Goal: Task Accomplishment & Management: Manage account settings

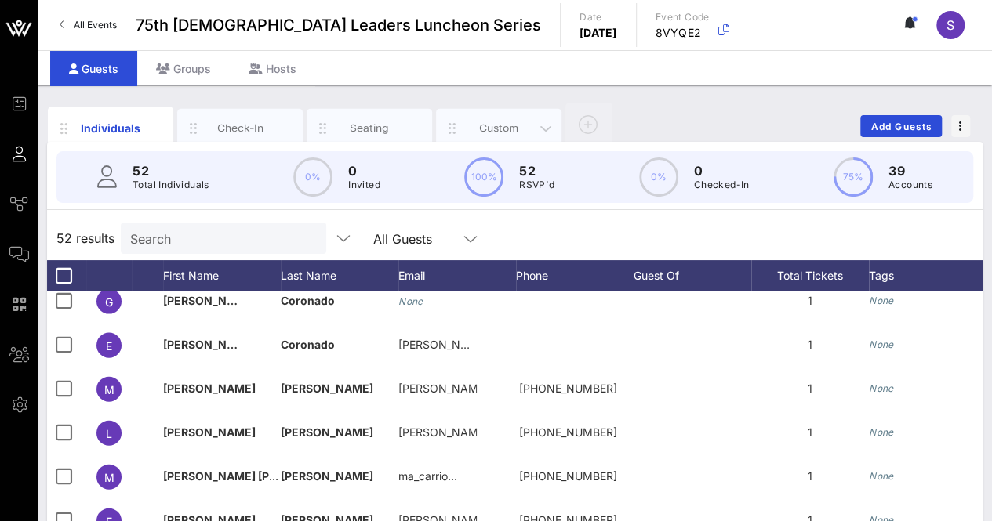
click at [477, 132] on div "Custom" at bounding box center [499, 128] width 70 height 15
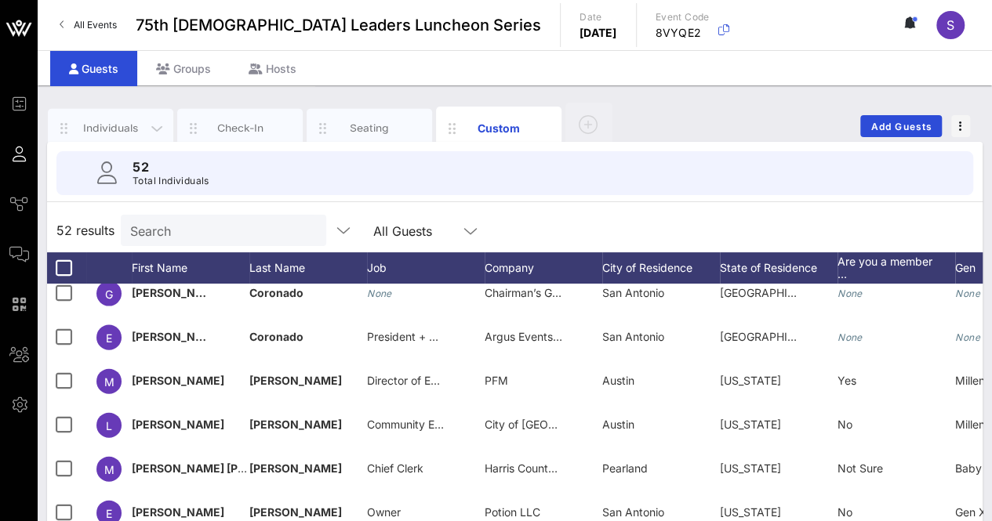
click at [103, 122] on div "Individuals" at bounding box center [111, 128] width 70 height 15
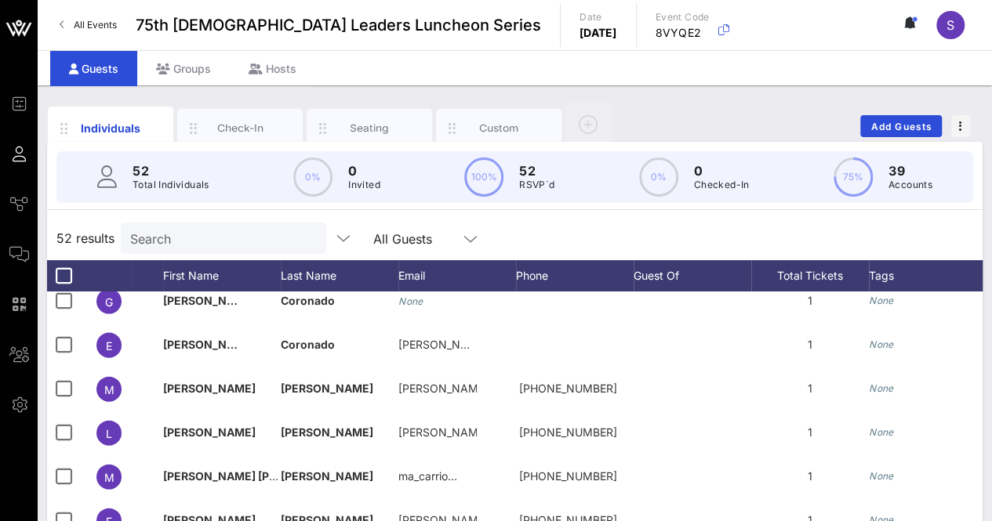
scroll to position [256, 0]
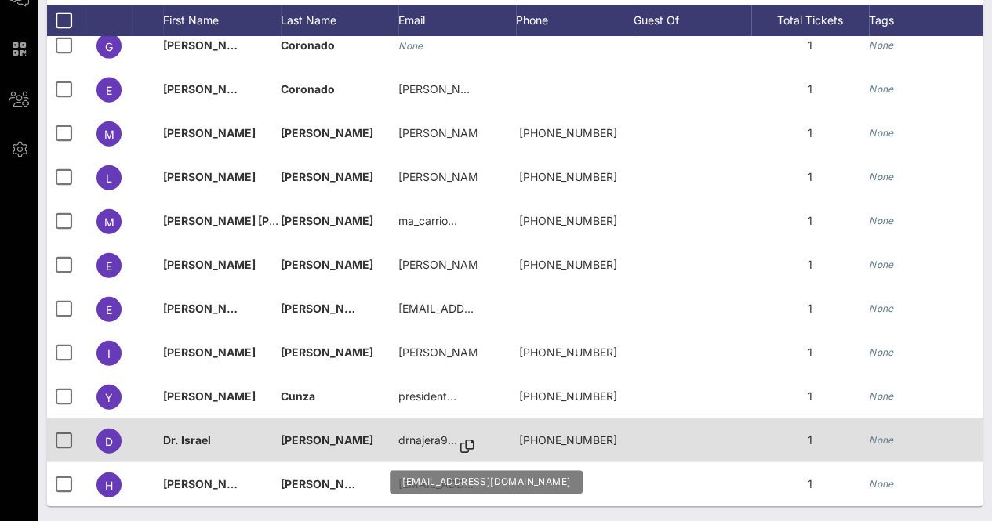
click at [471, 446] on icon at bounding box center [467, 447] width 14 height 2
click at [467, 446] on icon at bounding box center [467, 447] width 14 height 2
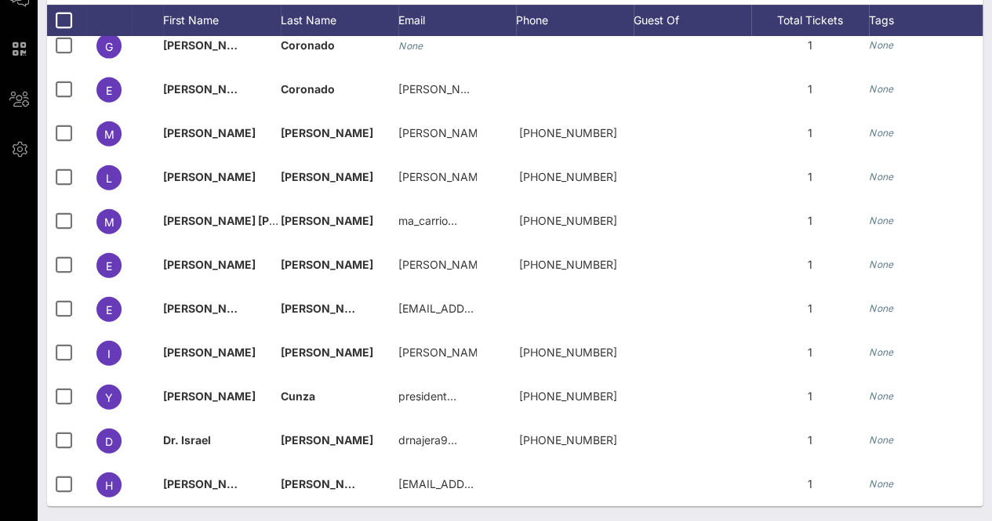
scroll to position [0, 0]
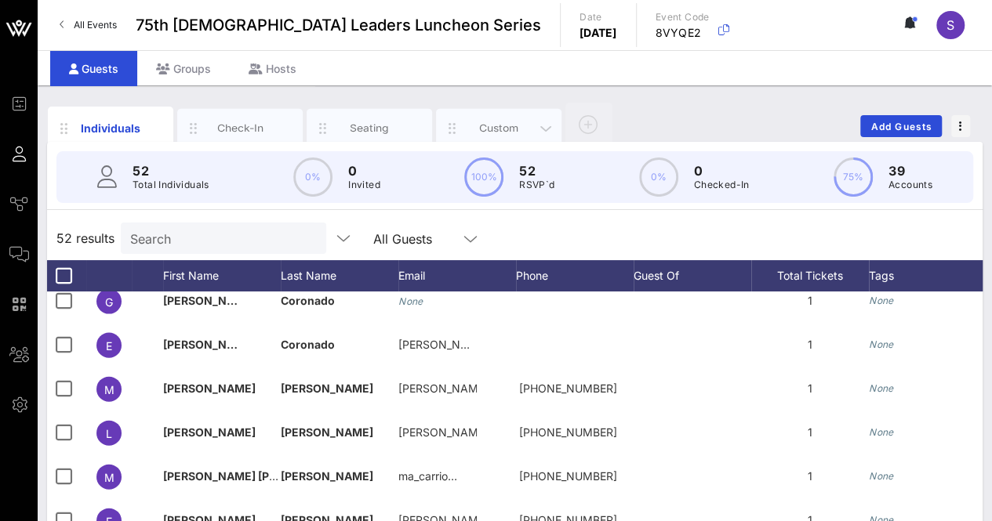
click at [510, 123] on div "Custom" at bounding box center [499, 128] width 70 height 15
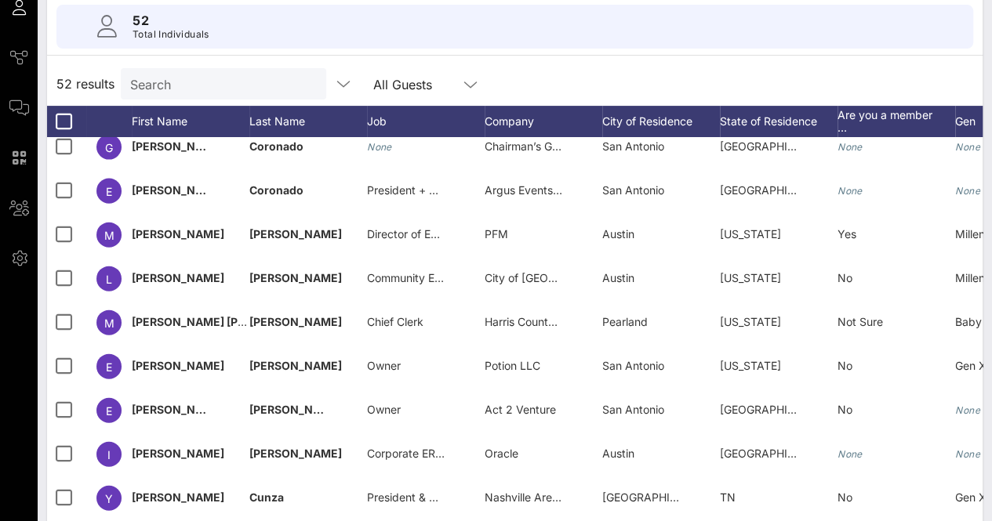
scroll to position [248, 0]
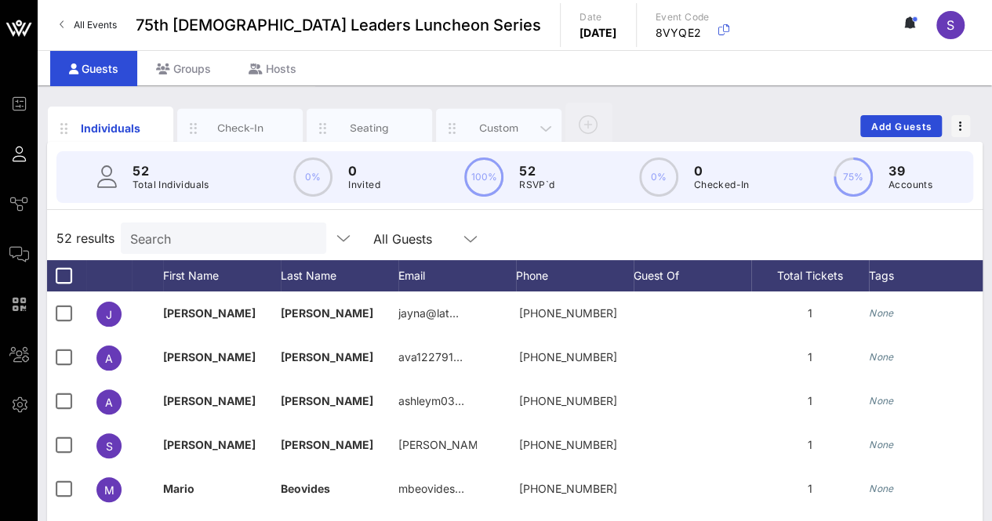
click at [499, 137] on div "Custom" at bounding box center [498, 128] width 125 height 39
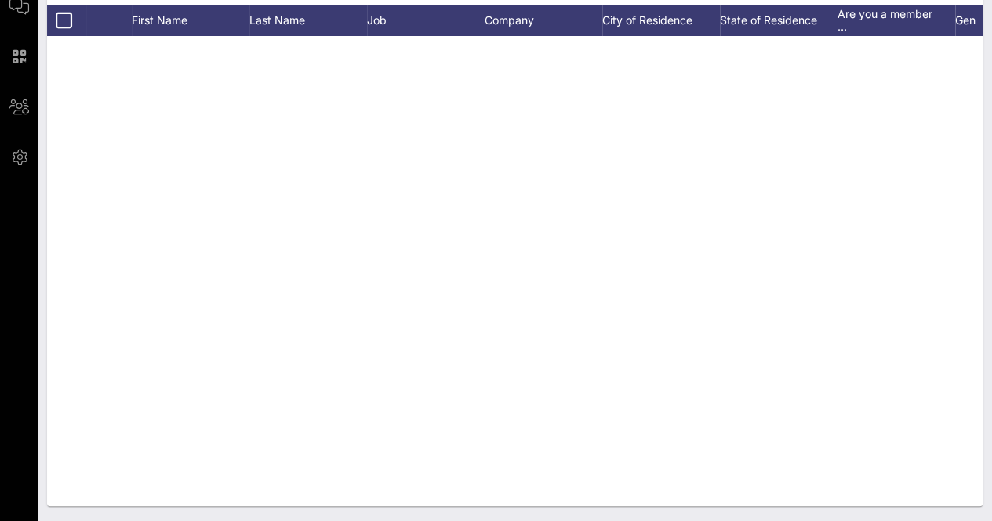
scroll to position [1824, 0]
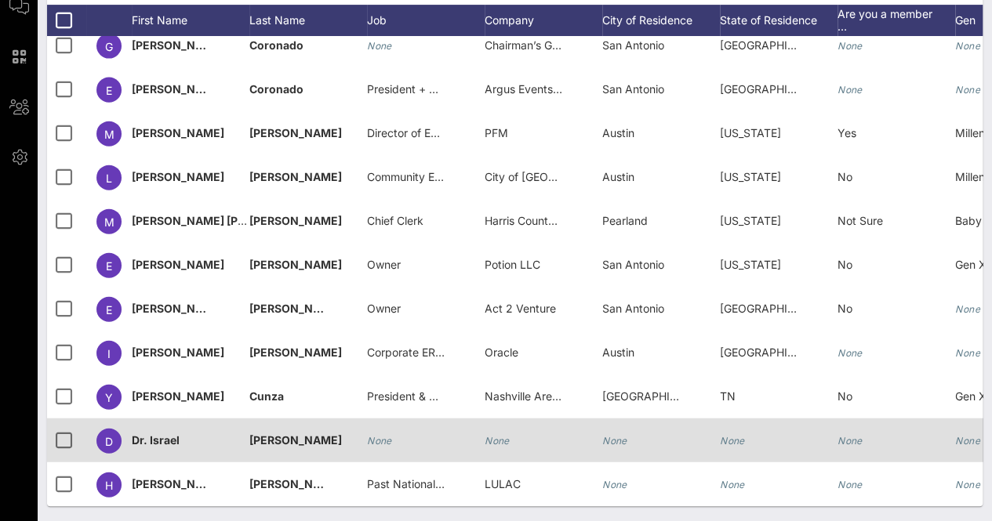
click at [372, 419] on div "None" at bounding box center [379, 441] width 25 height 44
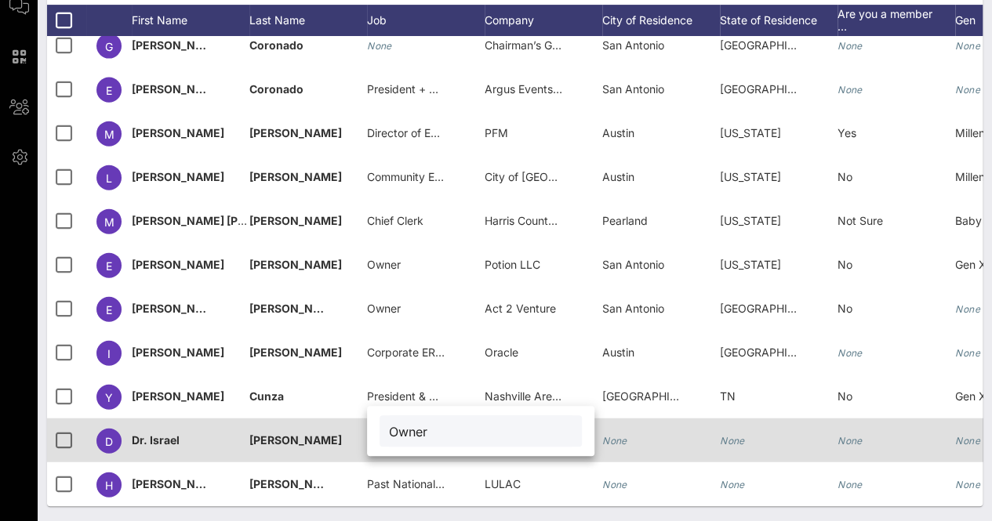
type input "Owner"
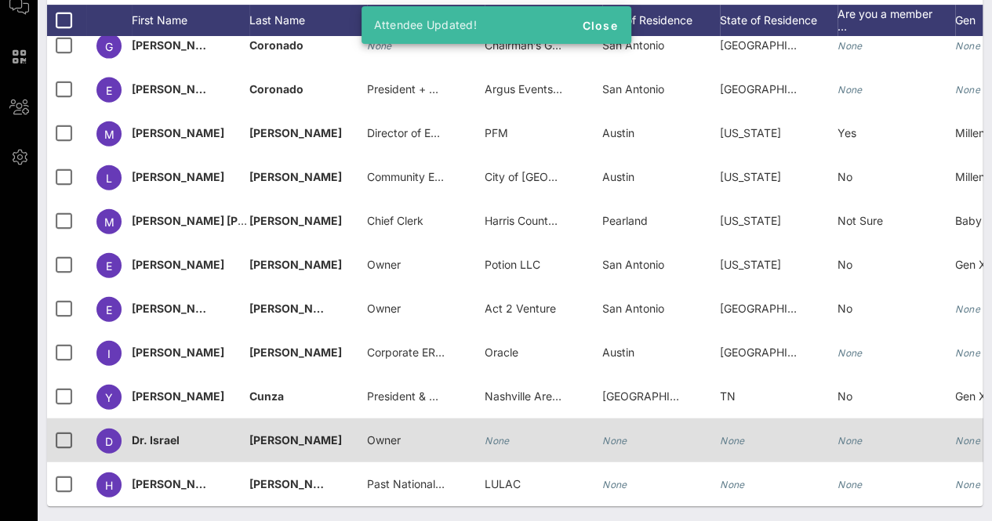
click at [496, 435] on icon "None" at bounding box center [496, 441] width 25 height 12
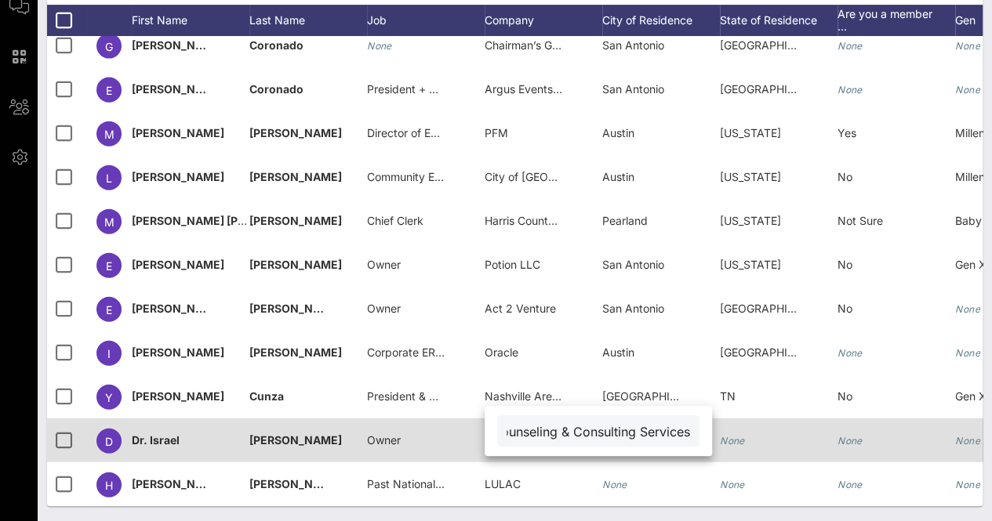
scroll to position [0, 0]
drag, startPoint x: 527, startPoint y: 433, endPoint x: 444, endPoint y: 437, distance: 83.2
click at [444, 437] on div "Event Builder Guests Journeys Comms QR Scanner Team Settings 75th Latino Leader…" at bounding box center [496, 137] width 992 height 770
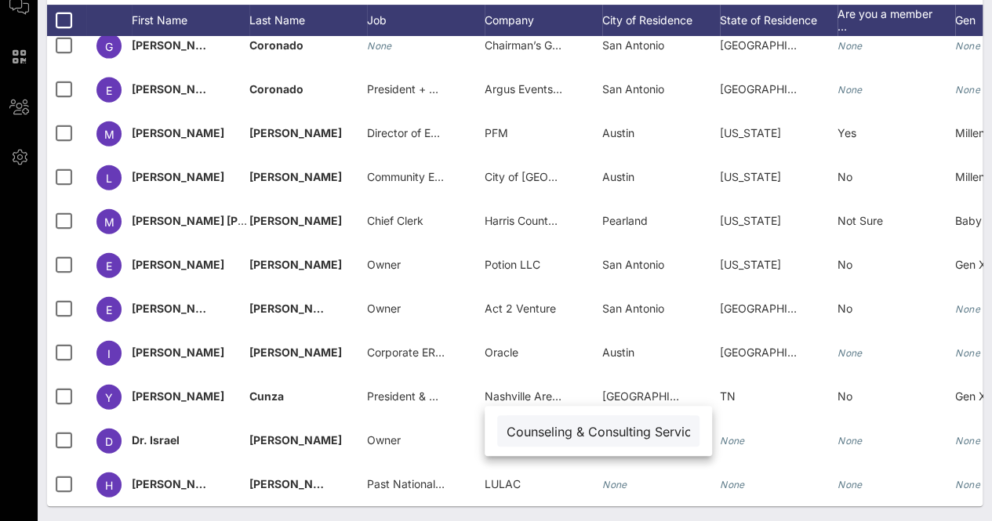
click at [511, 426] on input "Counseling & Consulting Services" at bounding box center [597, 431] width 183 height 20
type input "Counseling & Consulting Services"
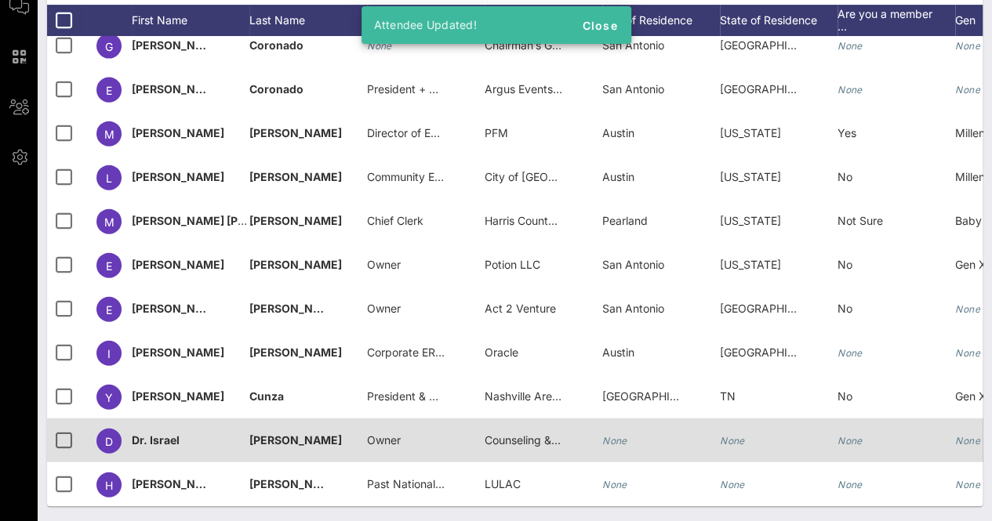
click at [618, 435] on icon "None" at bounding box center [614, 441] width 25 height 12
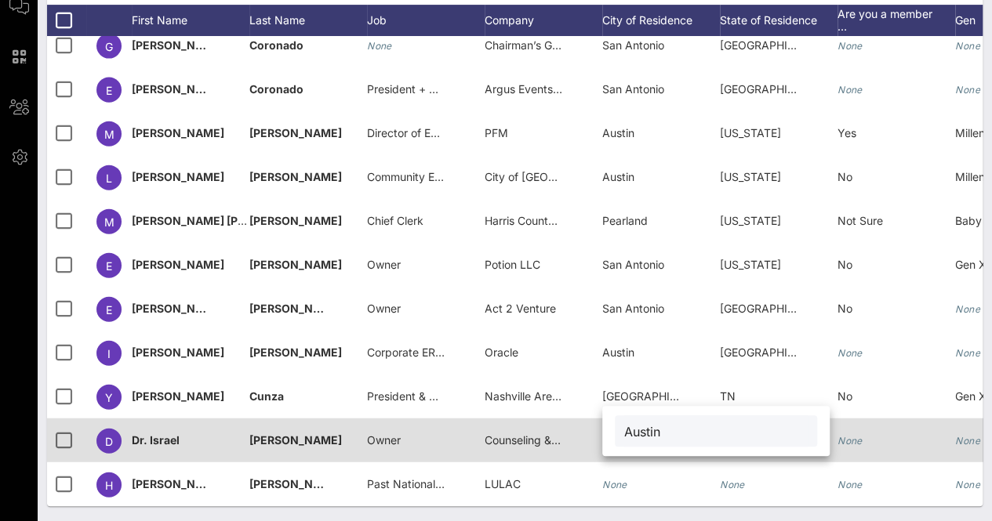
type input "Austin"
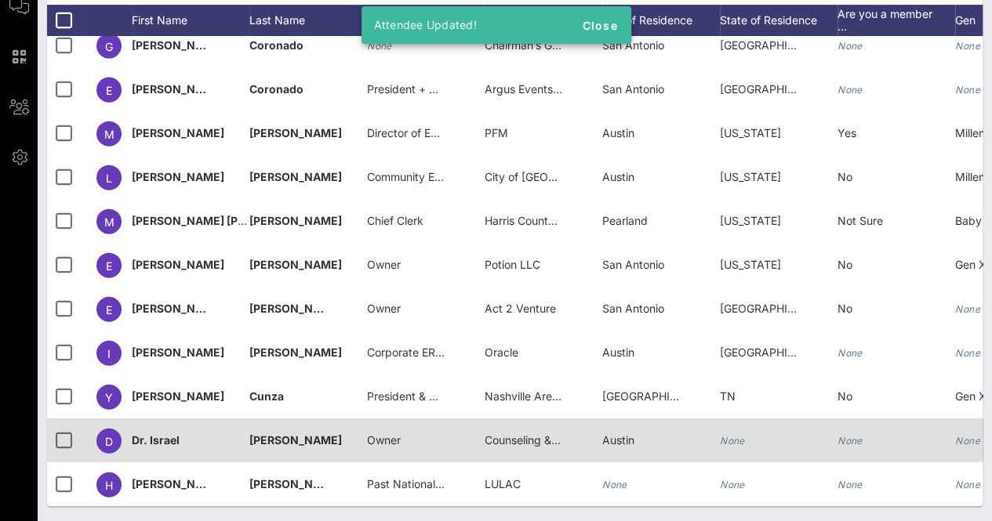
click at [732, 435] on icon "None" at bounding box center [732, 441] width 25 height 12
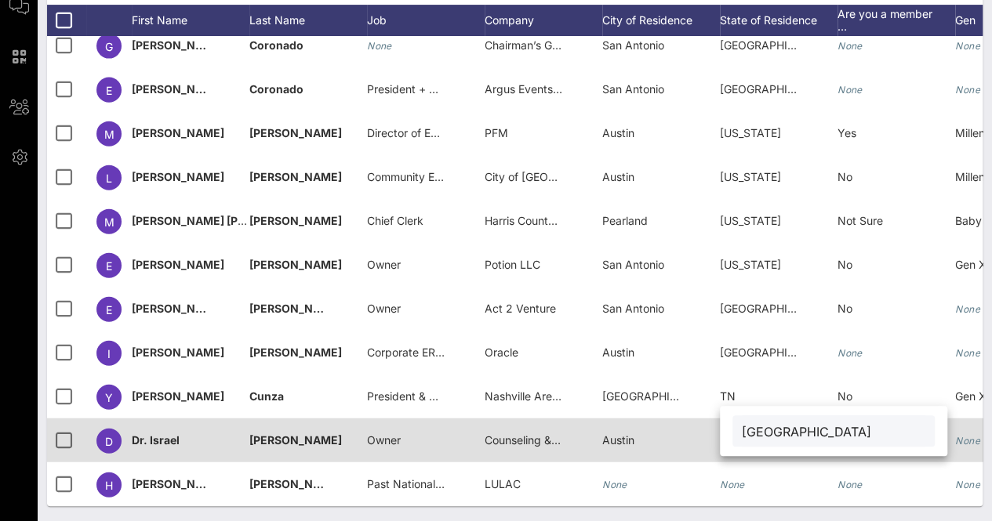
type input "[GEOGRAPHIC_DATA]"
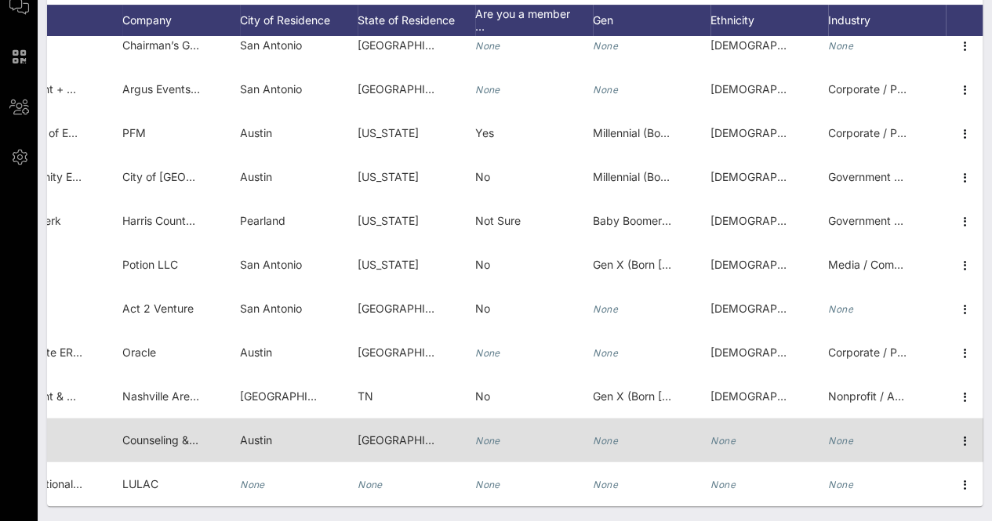
scroll to position [0, 365]
click at [716, 435] on icon "None" at bounding box center [720, 441] width 25 height 12
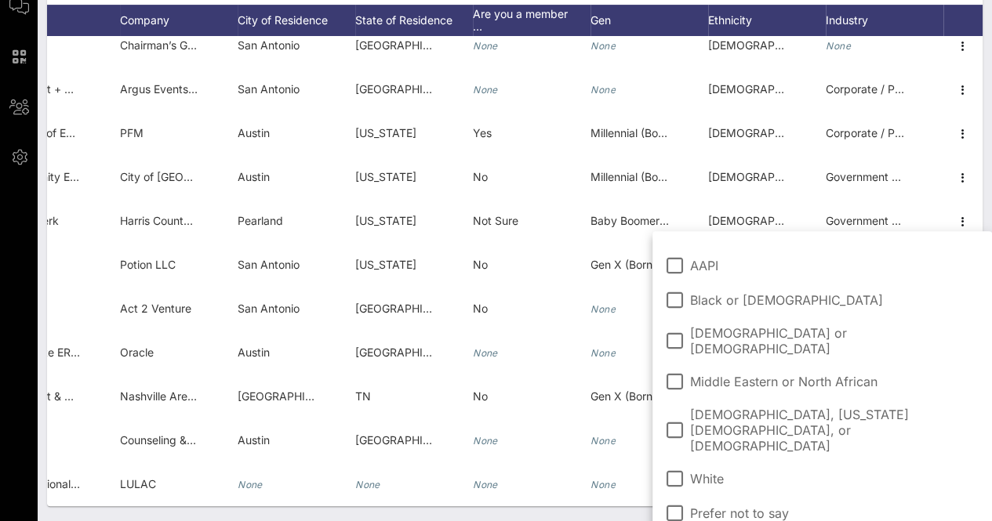
click at [718, 335] on span "[DEMOGRAPHIC_DATA] or [DEMOGRAPHIC_DATA]" at bounding box center [834, 340] width 289 height 31
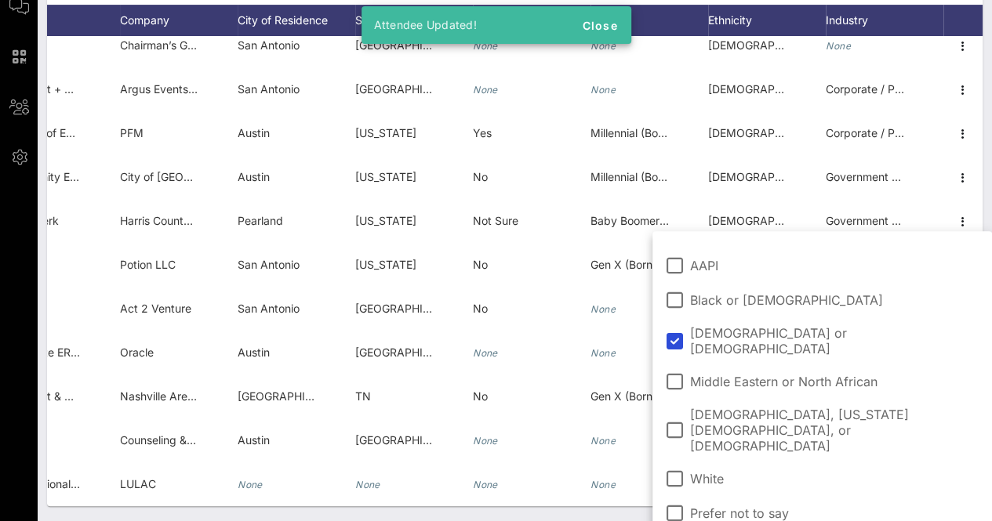
click at [599, 510] on div "Individuals Check-In Seating Custom Add Guests 52 Total Individuals 52 results …" at bounding box center [515, 180] width 954 height 684
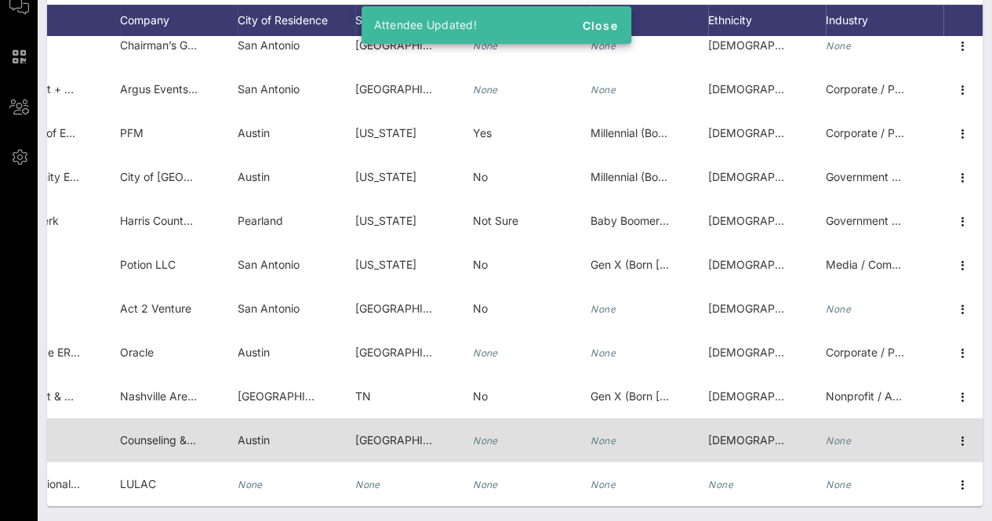
click at [825, 442] on div "None" at bounding box center [837, 441] width 25 height 44
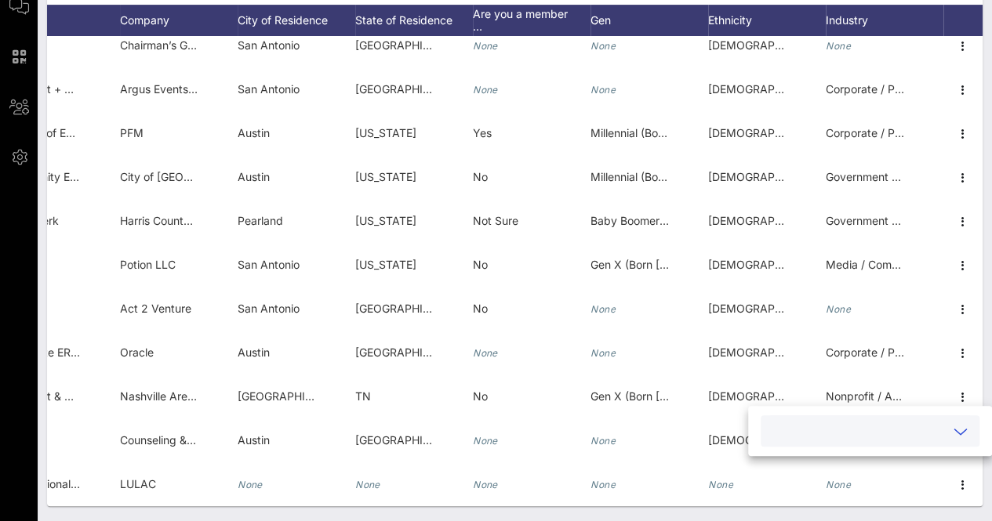
click at [867, 433] on input "text" at bounding box center [857, 431] width 175 height 20
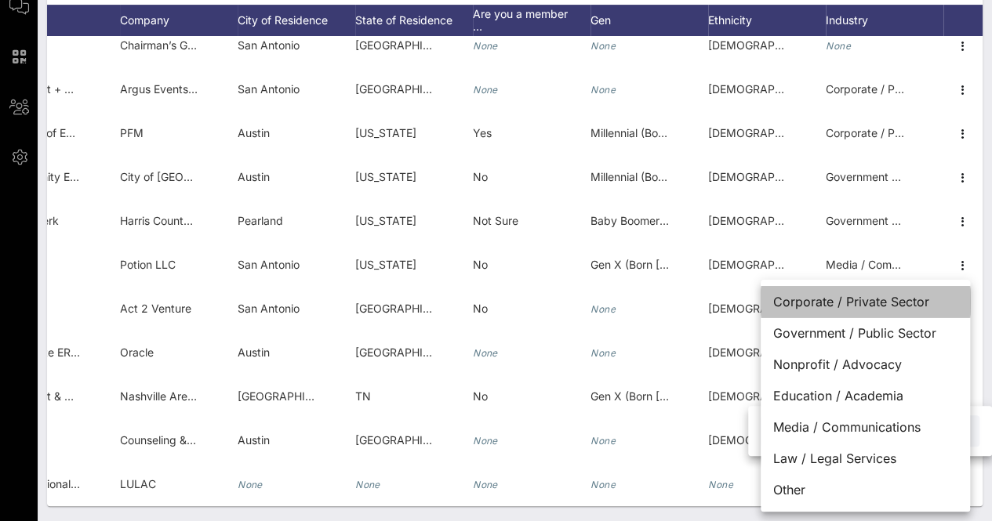
click at [841, 296] on div "Corporate / Private Sector" at bounding box center [864, 301] width 209 height 31
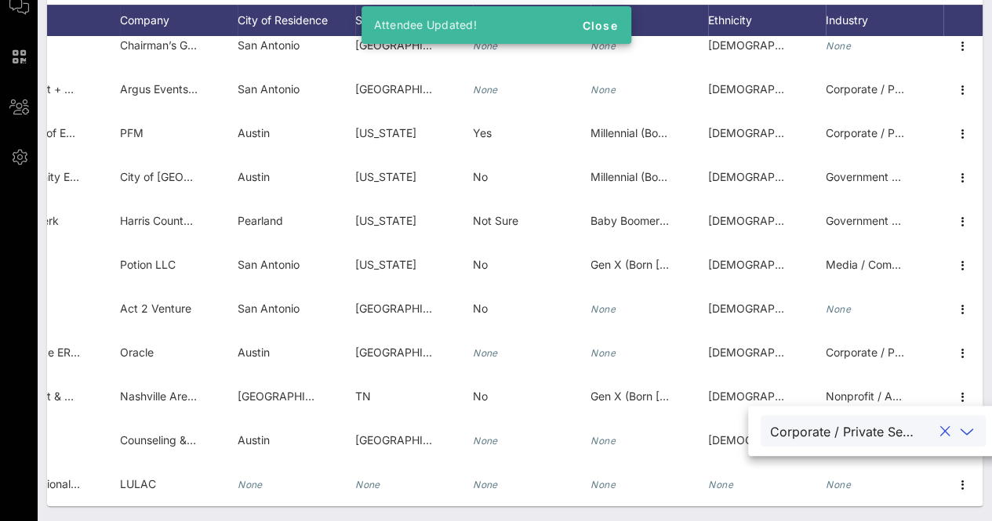
click at [753, 513] on div "Individuals Check-In Seating Custom Add Guests 52 Total Individuals 52 results …" at bounding box center [515, 180] width 954 height 684
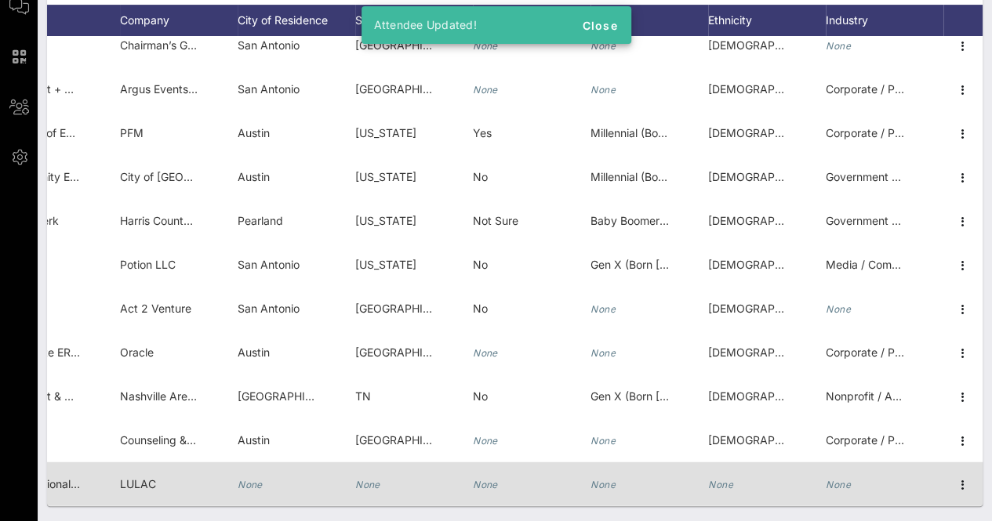
click at [867, 476] on div "None" at bounding box center [884, 493] width 118 height 62
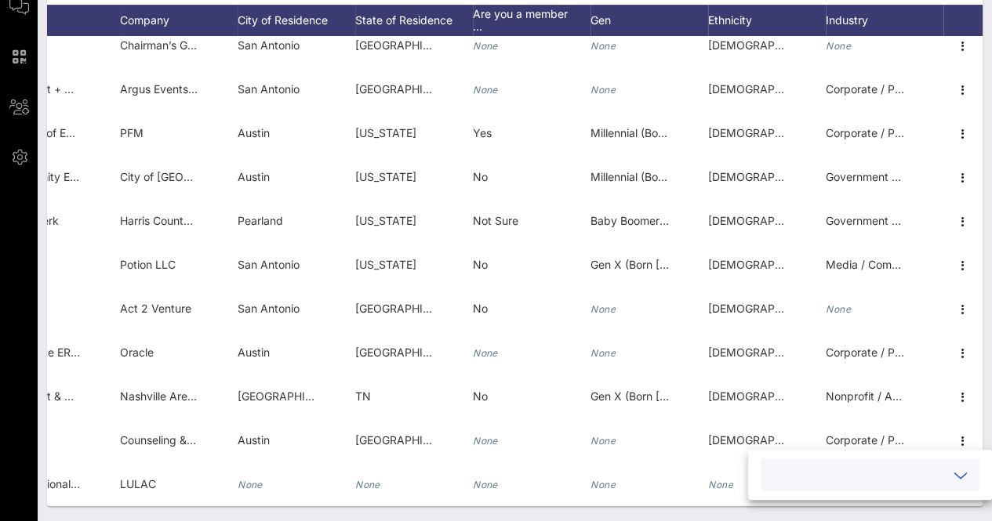
click at [871, 467] on input "text" at bounding box center [857, 475] width 175 height 20
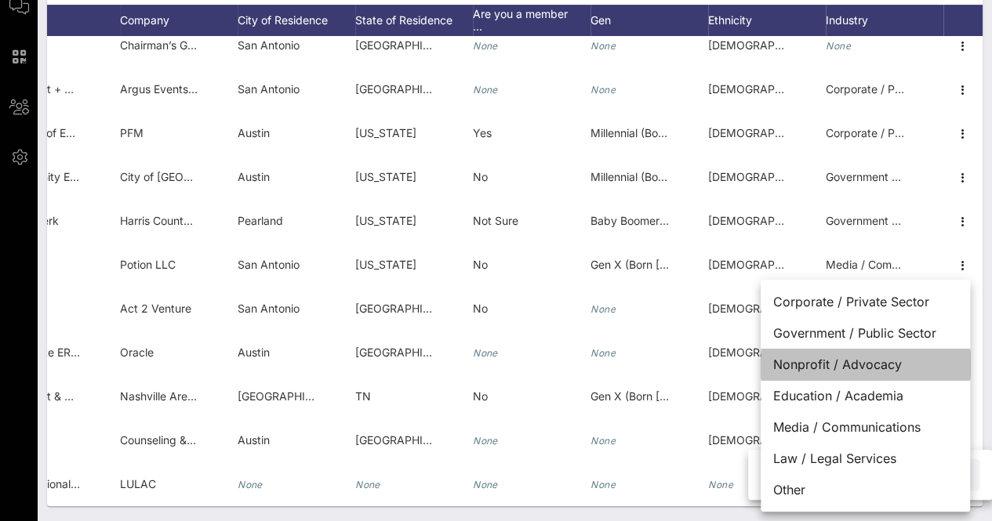
click at [851, 357] on div "Nonprofit / Advocacy" at bounding box center [864, 364] width 209 height 31
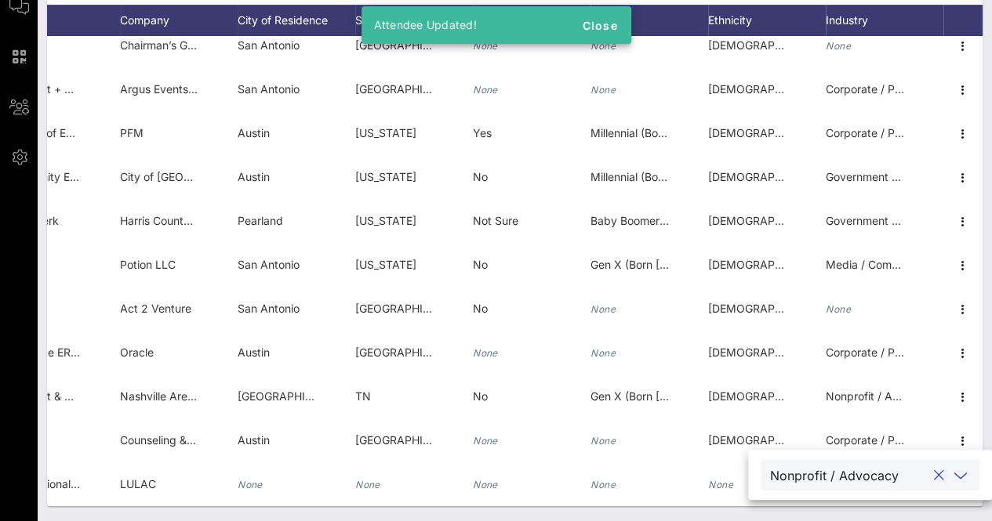
click at [705, 513] on div "Individuals Check-In Seating Custom Add Guests 52 Total Individuals 52 results …" at bounding box center [515, 180] width 954 height 684
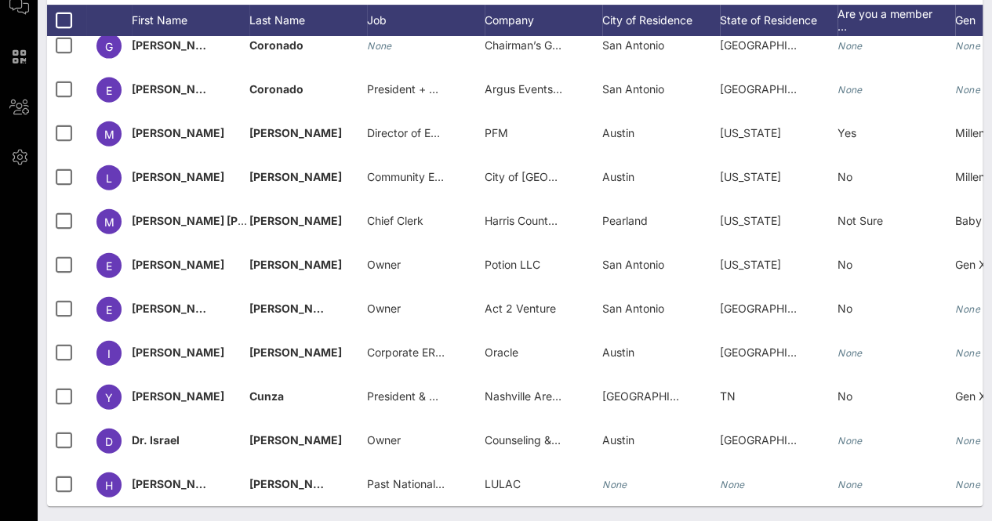
scroll to position [1824, 298]
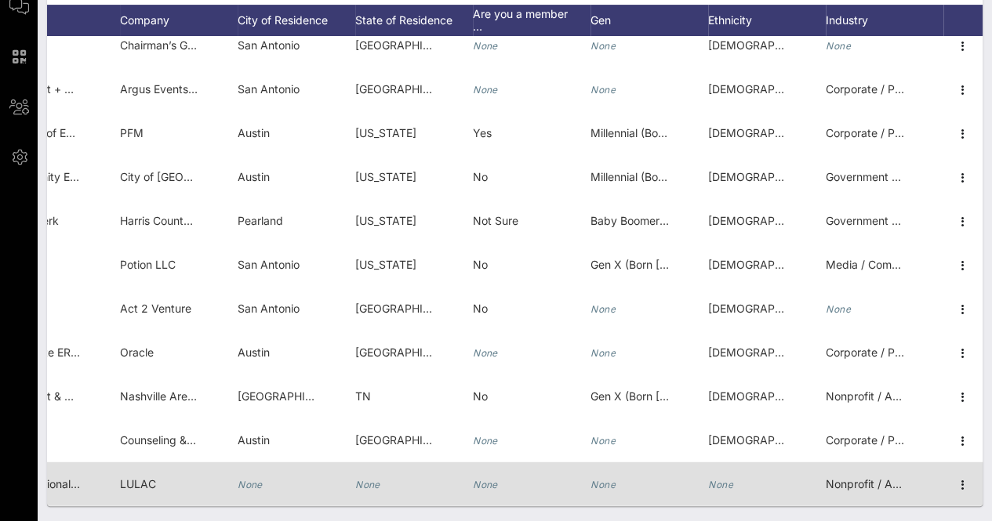
click at [715, 479] on div "None" at bounding box center [720, 484] width 25 height 44
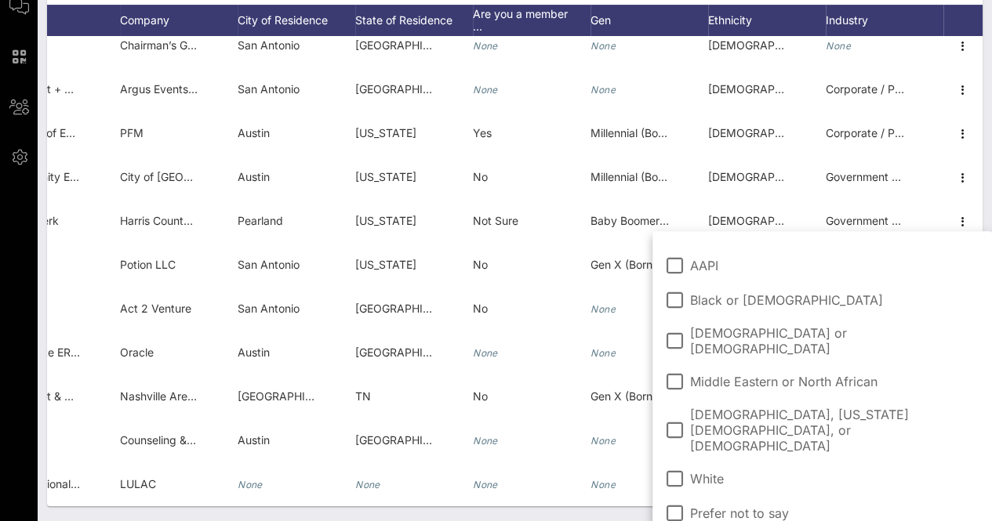
click at [731, 333] on span "[DEMOGRAPHIC_DATA] or [DEMOGRAPHIC_DATA]" at bounding box center [834, 340] width 289 height 31
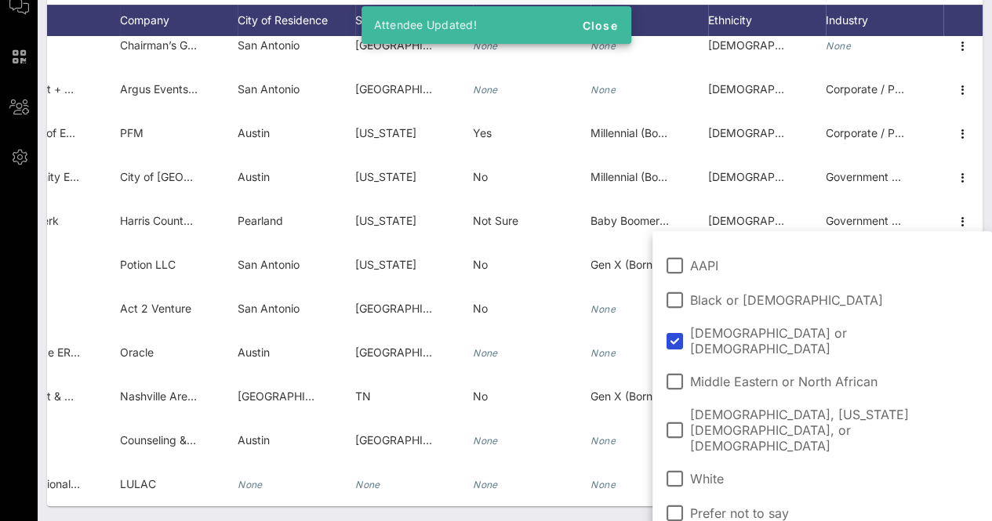
click at [607, 508] on div "Individuals Check-In Seating Custom Add Guests 52 Total Individuals 52 results …" at bounding box center [515, 180] width 954 height 684
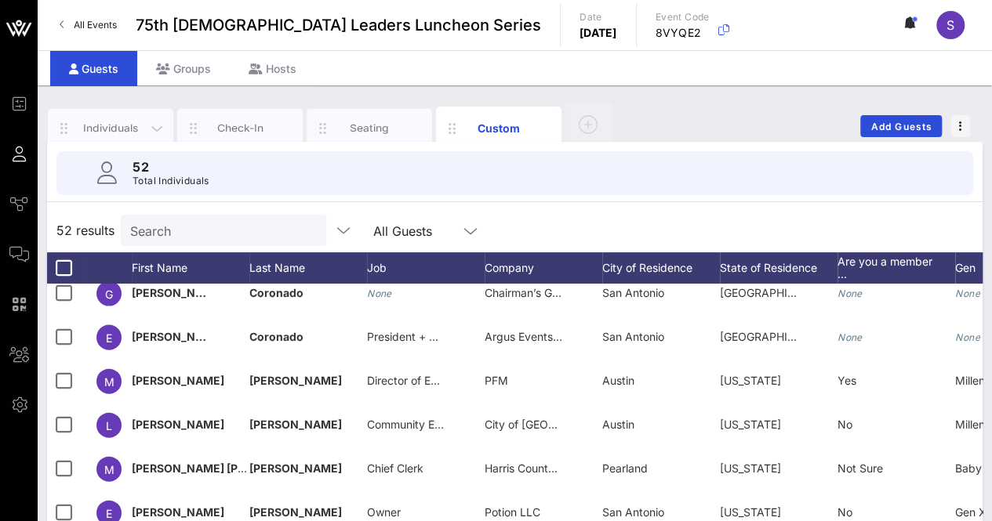
click at [105, 126] on div "Individuals" at bounding box center [111, 128] width 70 height 15
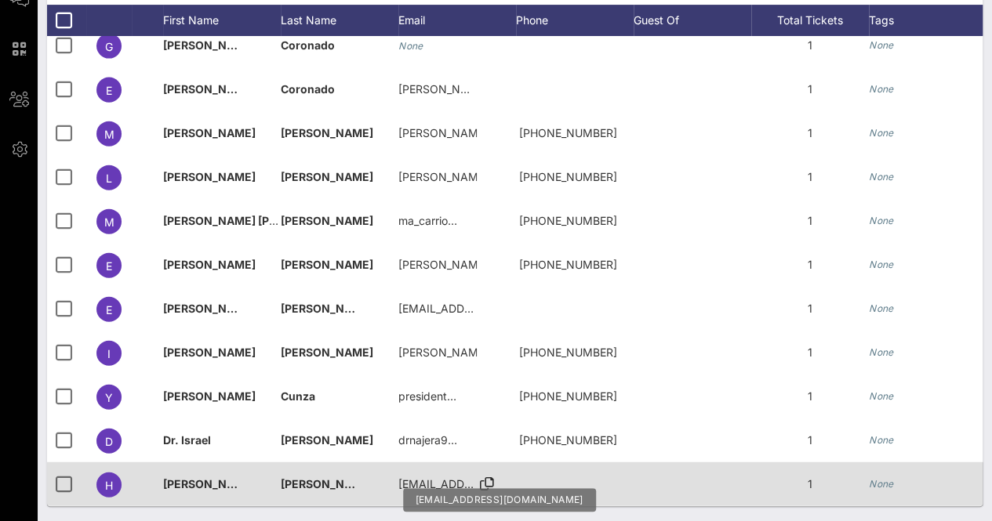
click at [484, 484] on icon at bounding box center [487, 485] width 14 height 2
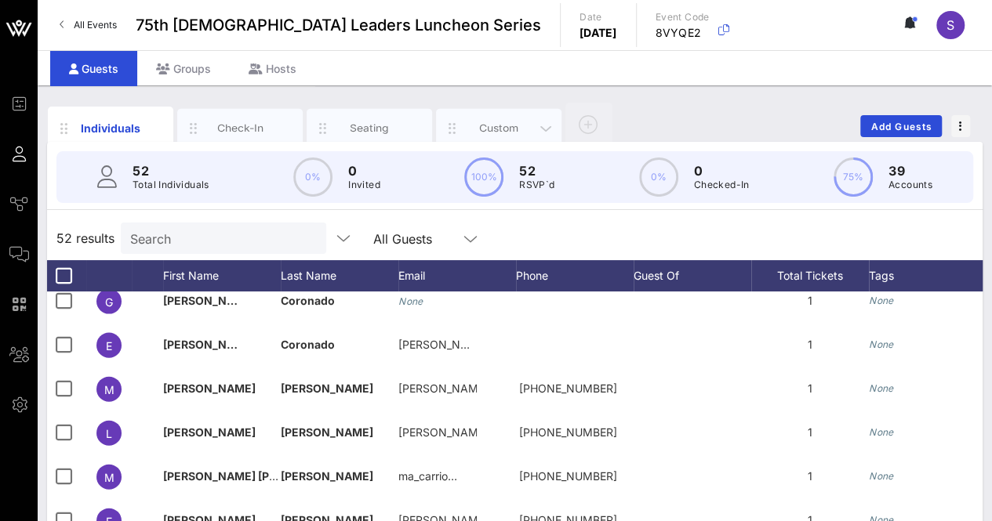
click at [489, 122] on div "Custom" at bounding box center [499, 128] width 70 height 15
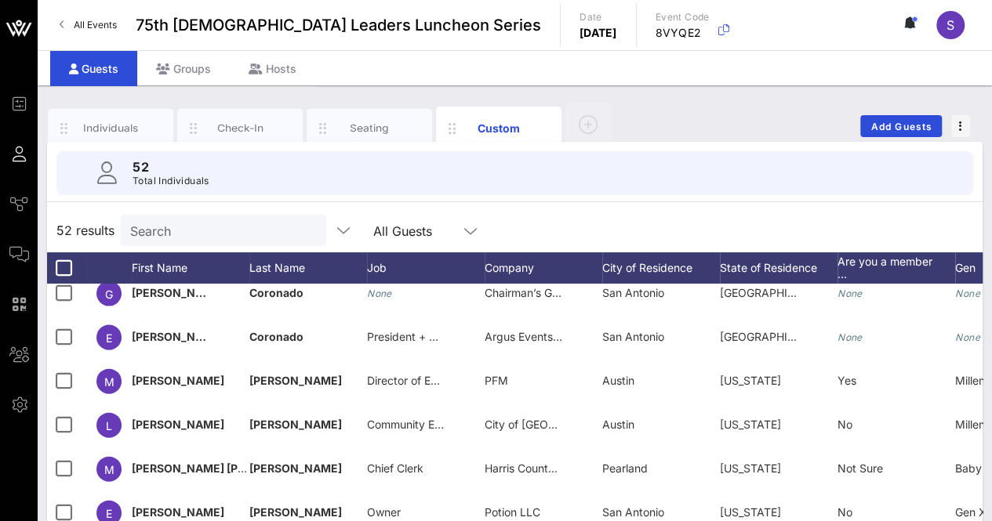
scroll to position [248, 0]
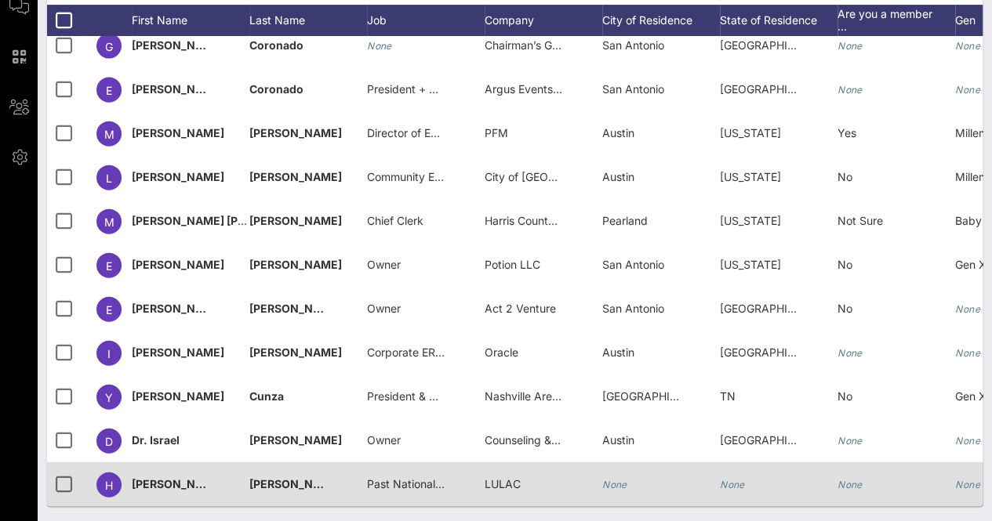
click at [749, 470] on div "None" at bounding box center [779, 493] width 118 height 62
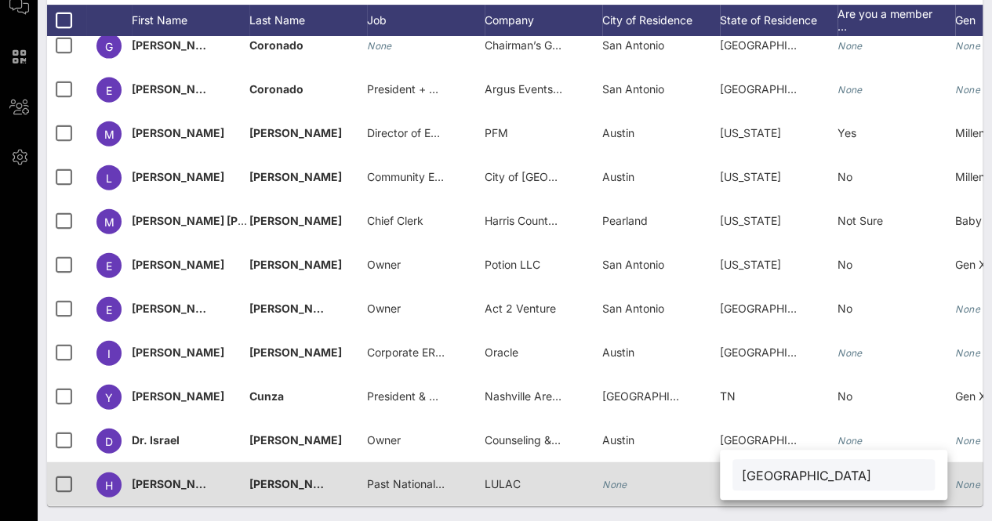
type input "[GEOGRAPHIC_DATA]"
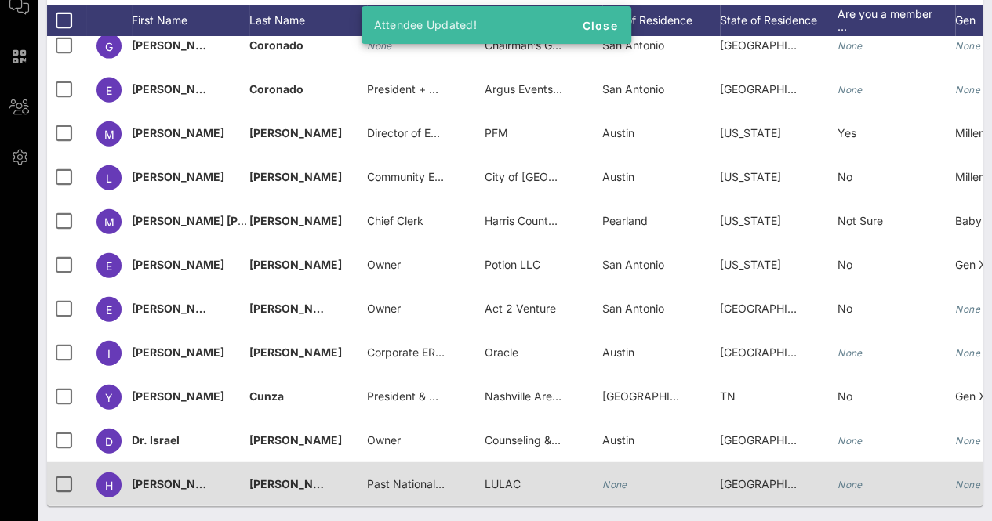
click at [618, 479] on icon "None" at bounding box center [614, 485] width 25 height 12
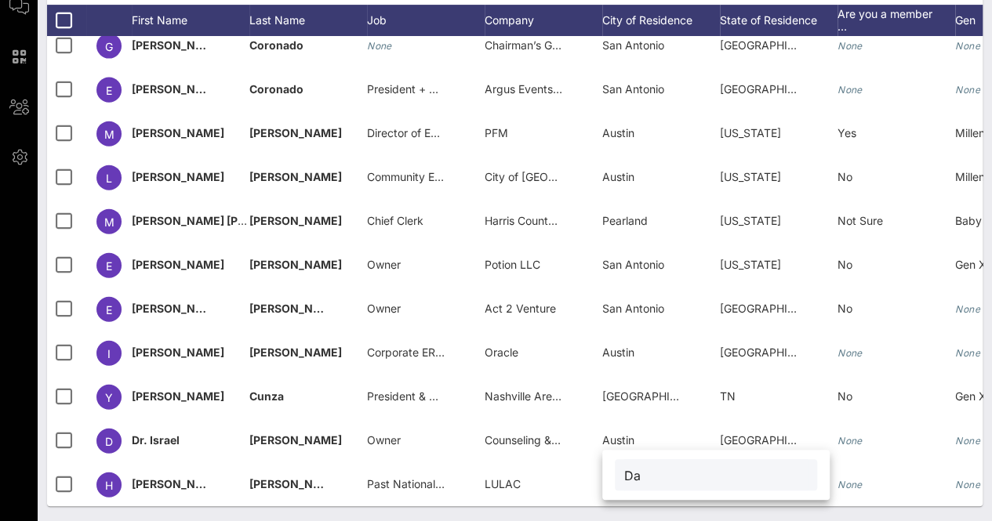
type input "D"
click at [594, 508] on div "Individuals Check-In Seating Custom Add Guests 52 Total Individuals 52 results …" at bounding box center [515, 180] width 954 height 684
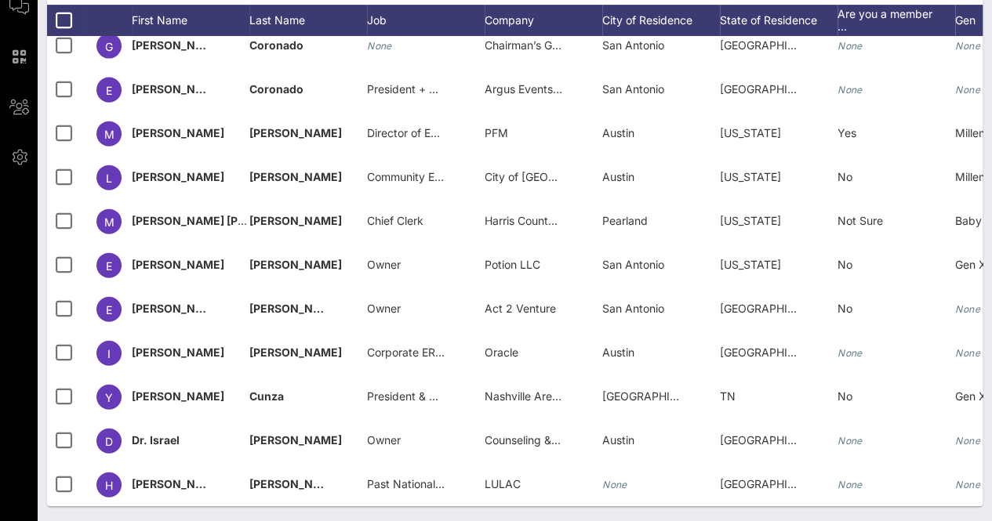
scroll to position [0, 0]
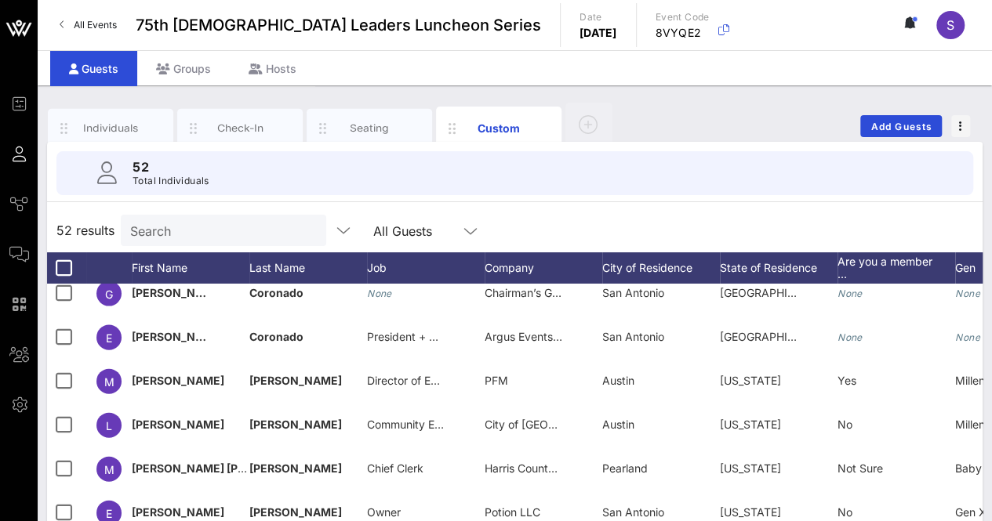
click at [915, 26] on icon at bounding box center [910, 22] width 14 height 13
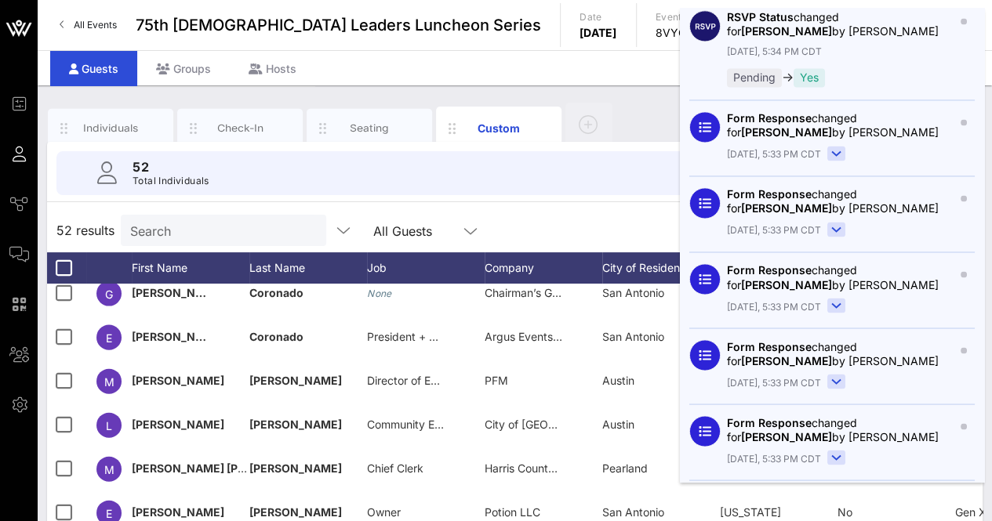
scroll to position [1222, 0]
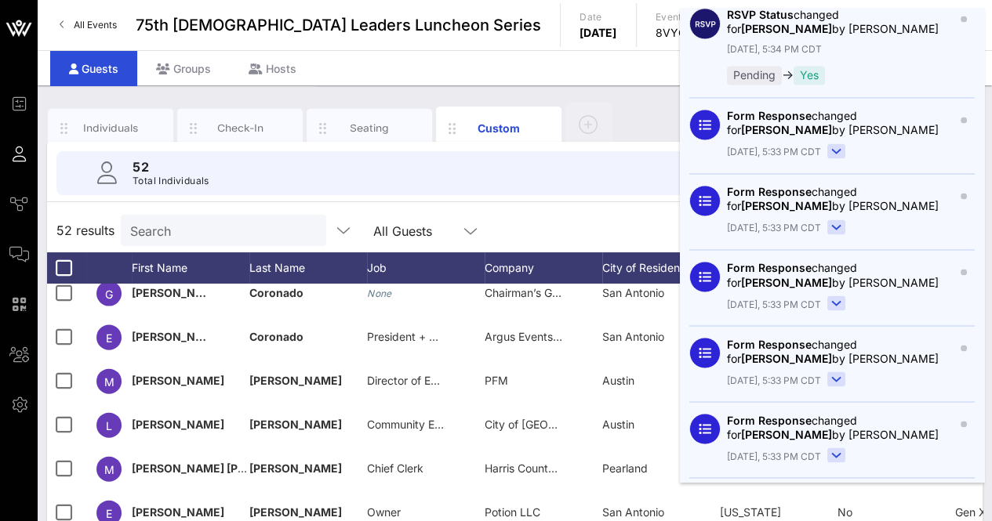
click at [645, 114] on div "Individuals Check-In Seating Custom Add Guests" at bounding box center [514, 126] width 935 height 50
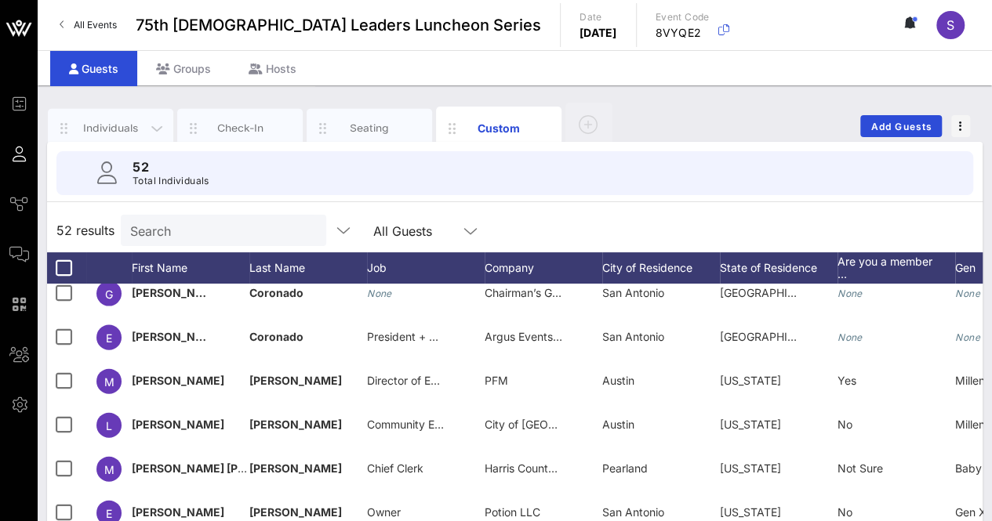
click at [108, 136] on div "Individuals" at bounding box center [110, 128] width 125 height 39
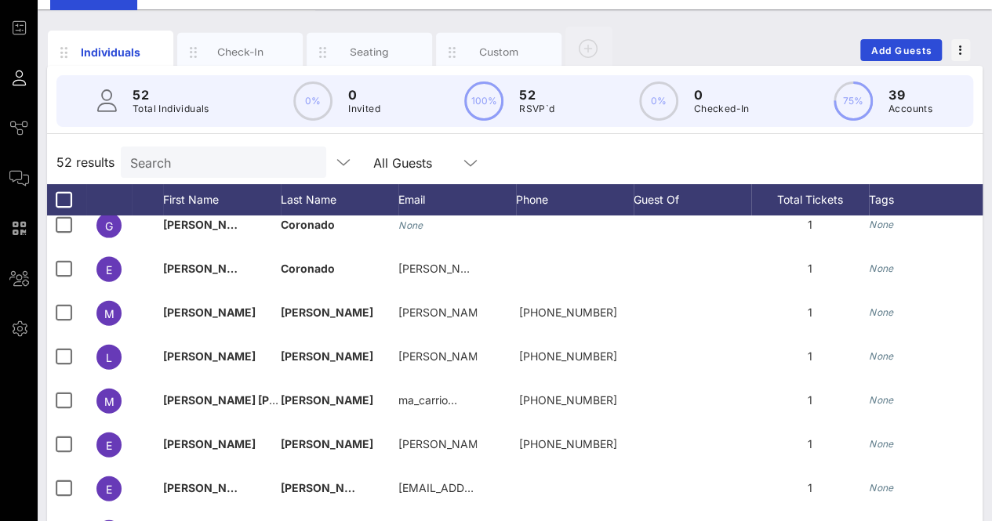
scroll to position [74, 0]
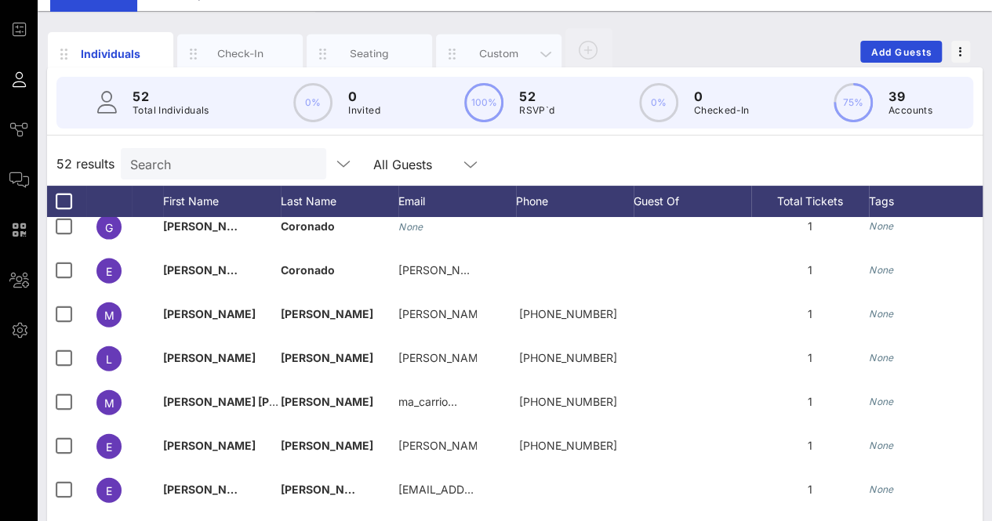
click at [500, 50] on div "Custom" at bounding box center [499, 53] width 70 height 15
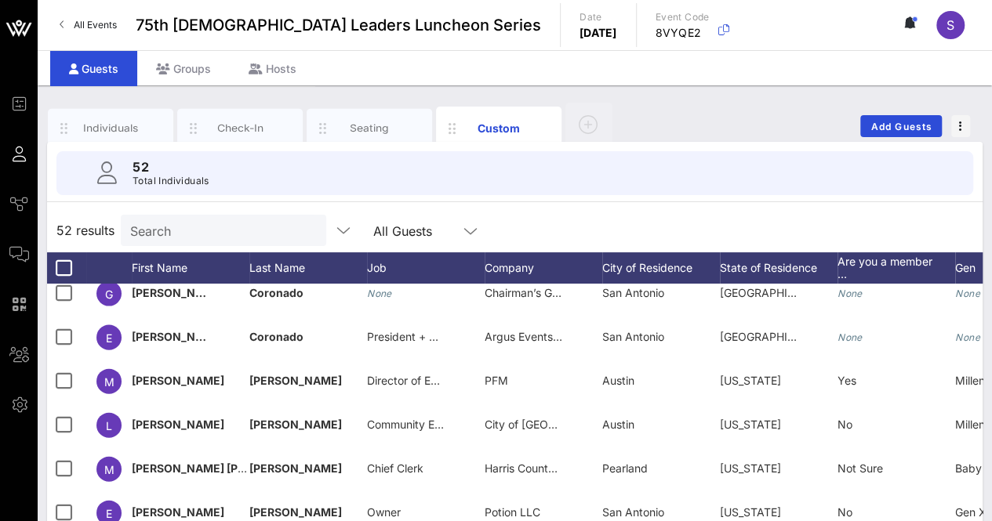
scroll to position [248, 0]
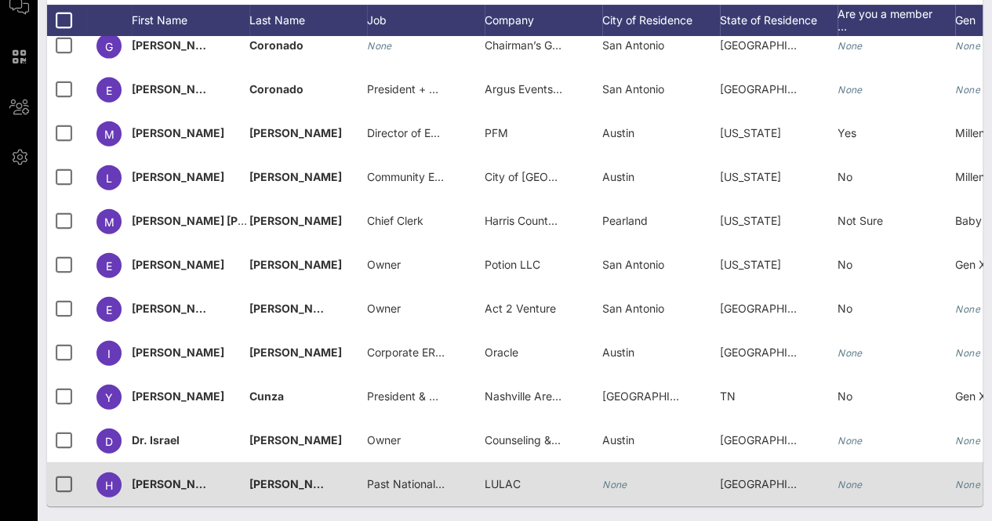
click at [420, 477] on span "Past National President" at bounding box center [427, 483] width 120 height 13
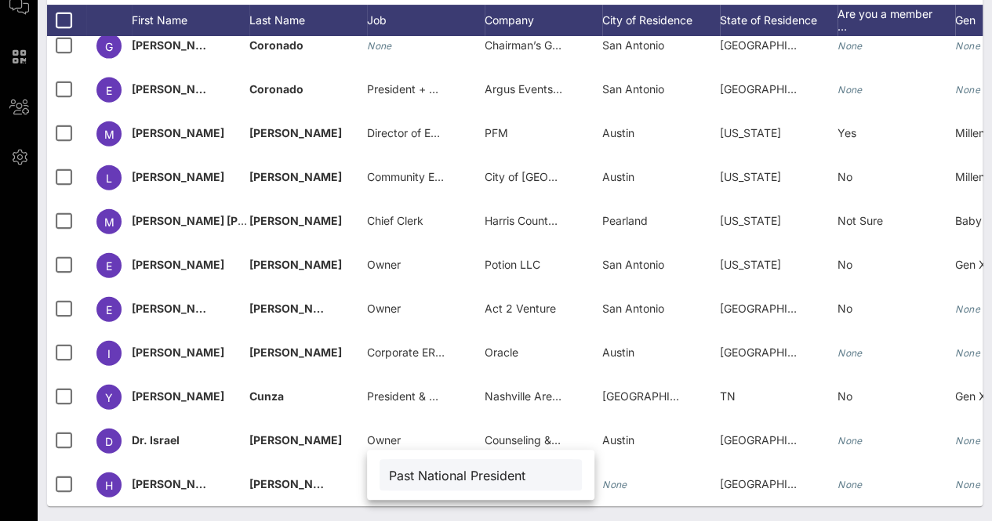
click at [627, 510] on div "Individuals Check-In Seating Custom Add Guests 52 Total Individuals 52 results …" at bounding box center [515, 180] width 954 height 684
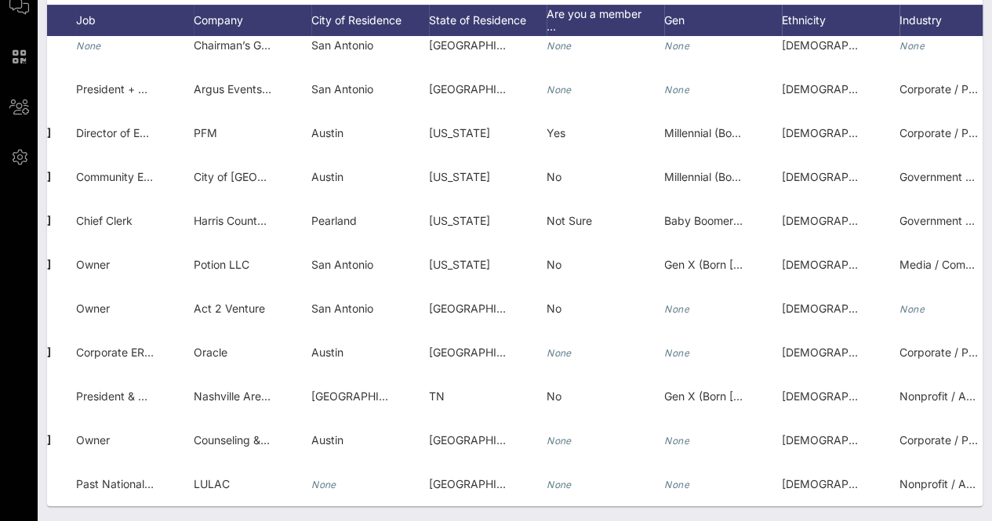
scroll to position [0, 290]
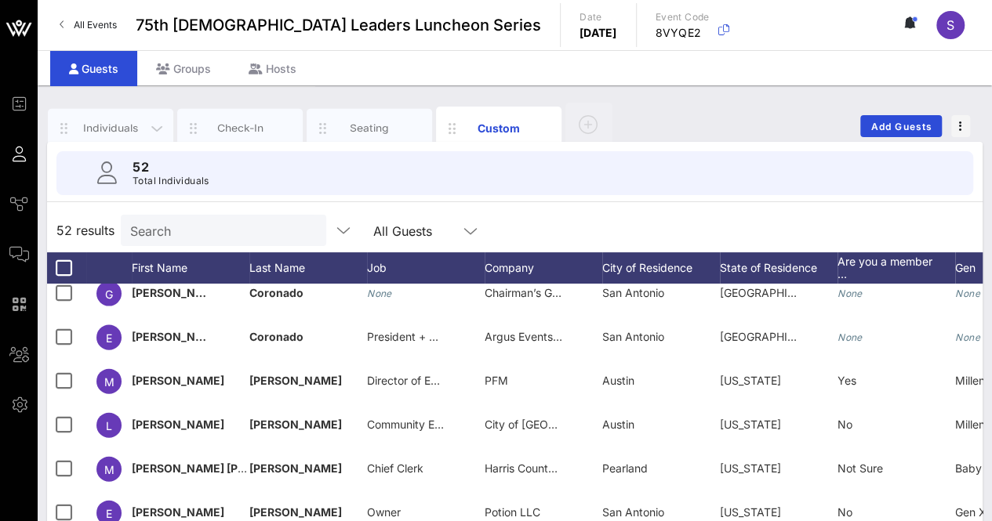
click at [134, 127] on div "Individuals" at bounding box center [111, 128] width 70 height 15
